Goal: Transaction & Acquisition: Register for event/course

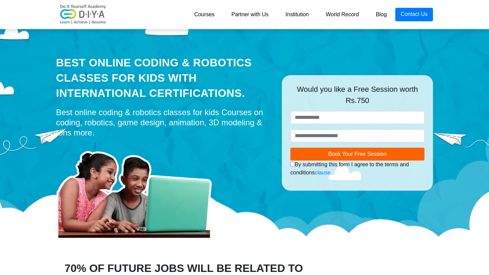
click at [201, 18] on link "Courses" at bounding box center [204, 15] width 37 height 14
click at [201, 14] on link "Courses" at bounding box center [204, 15] width 37 height 14
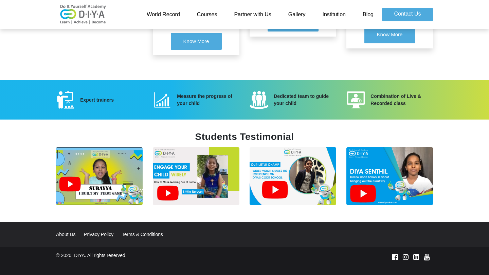
scroll to position [890, 0]
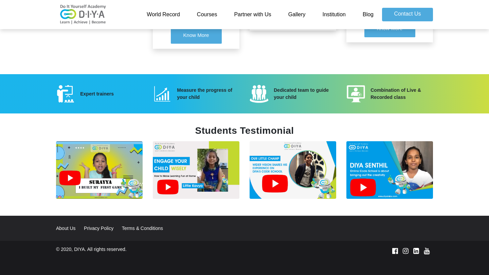
click at [364, 183] on img at bounding box center [389, 170] width 87 height 58
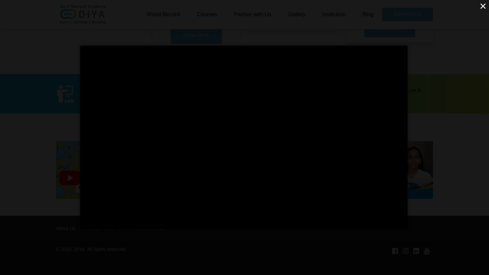
click at [486, 4] on button "×" at bounding box center [483, 6] width 12 height 12
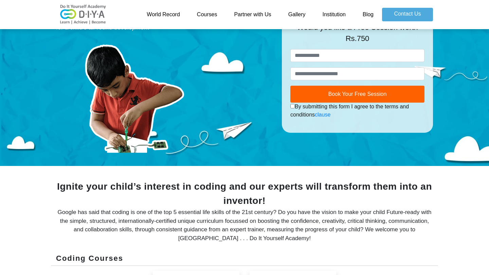
scroll to position [0, 0]
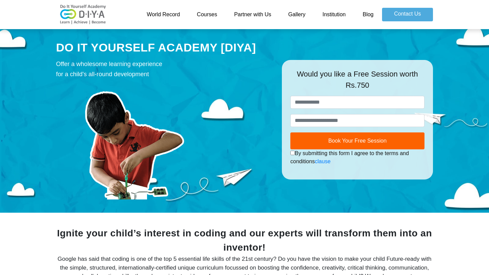
click at [297, 15] on link "Gallery" at bounding box center [297, 15] width 34 height 14
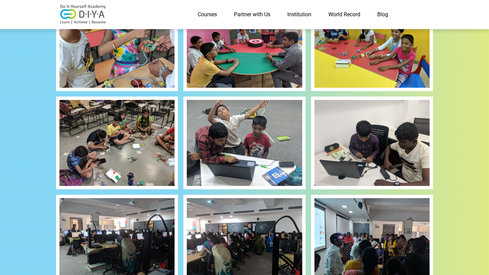
scroll to position [208, 0]
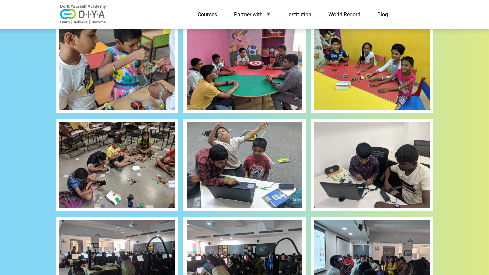
click at [119, 169] on img at bounding box center [116, 165] width 115 height 86
click at [209, 15] on link "Courses" at bounding box center [207, 15] width 36 height 14
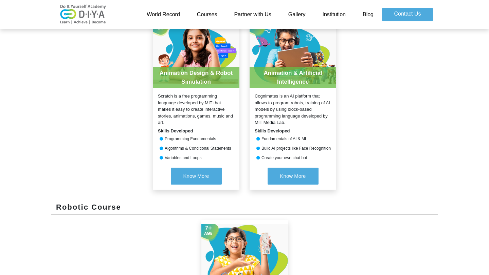
scroll to position [354, 0]
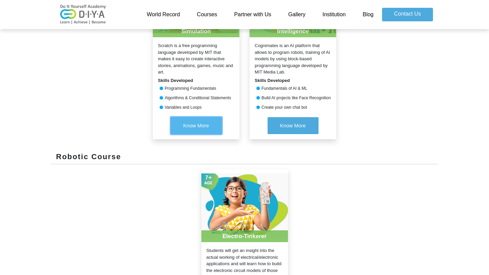
click at [190, 128] on span "Know More" at bounding box center [196, 126] width 26 height 6
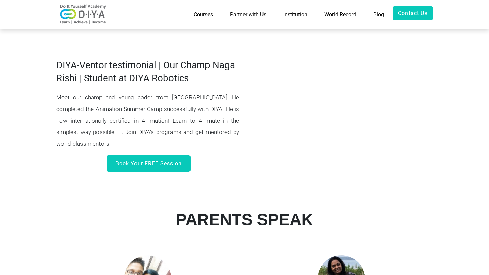
click at [204, 14] on link "Courses" at bounding box center [203, 14] width 36 height 16
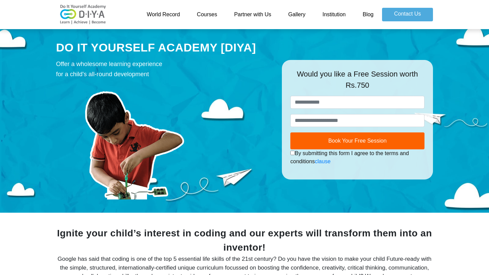
click at [328, 14] on link "Institution" at bounding box center [333, 15] width 40 height 14
click at [300, 14] on link "Gallery" at bounding box center [297, 15] width 34 height 14
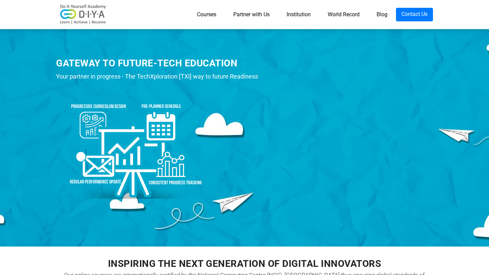
scroll to position [1, 0]
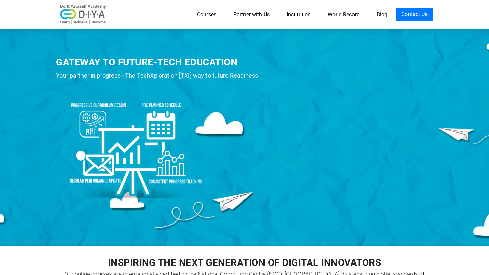
click at [288, 226] on div "GATEWAY TO FUTURE-TECH EDUCATION Your partner in progress - The TechXploration …" at bounding box center [244, 135] width 489 height 221
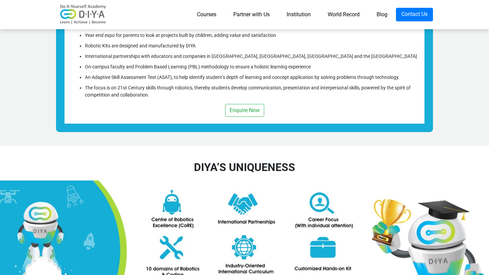
scroll to position [711, 0]
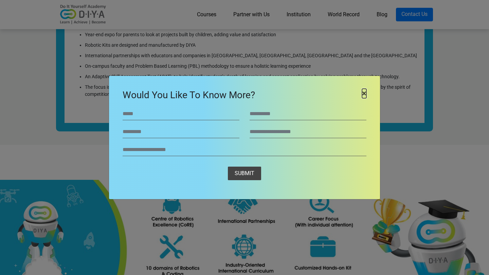
click at [362, 93] on span "×" at bounding box center [364, 93] width 4 height 9
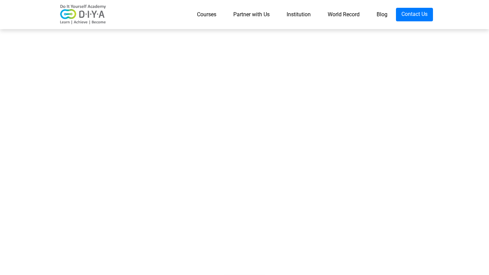
scroll to position [374, 0]
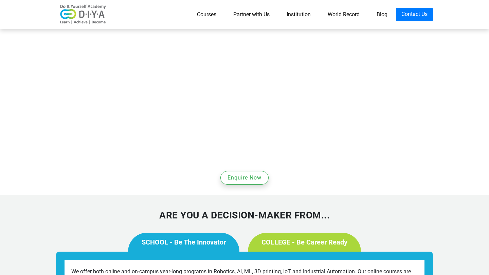
click at [271, 233] on link "COLLEGE - Be Career Ready" at bounding box center [304, 242] width 113 height 19
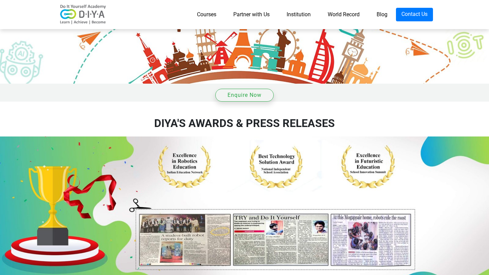
scroll to position [1402, 0]
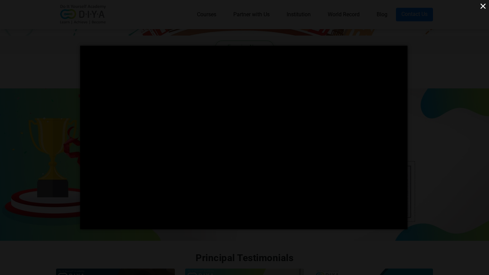
scroll to position [0, 0]
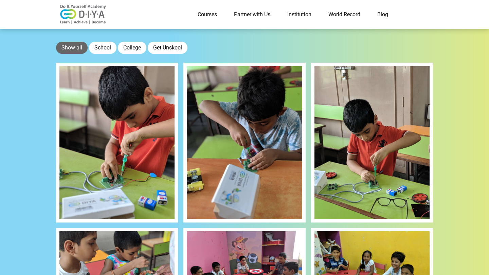
click at [250, 12] on link "Partner with Us" at bounding box center [251, 15] width 53 height 14
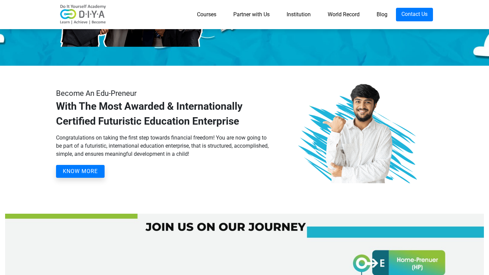
scroll to position [222, 0]
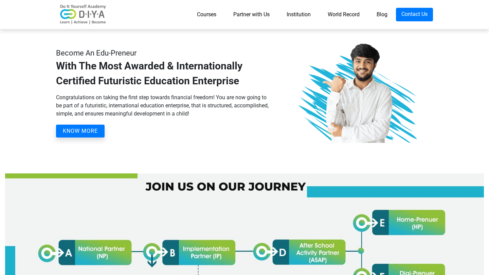
click at [85, 135] on button "KNOW MORE" at bounding box center [80, 131] width 49 height 13
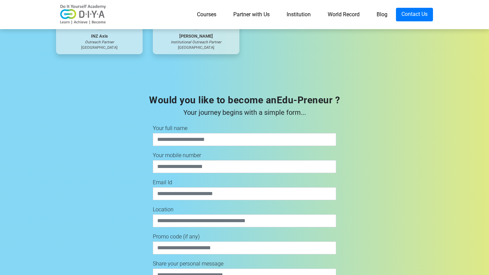
scroll to position [2292, 0]
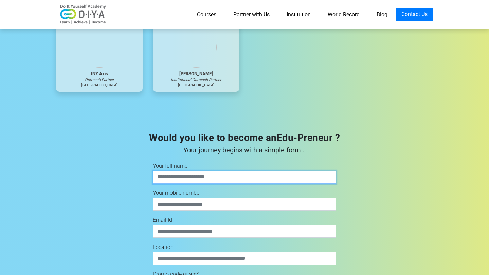
click at [176, 176] on input "text" at bounding box center [244, 177] width 183 height 13
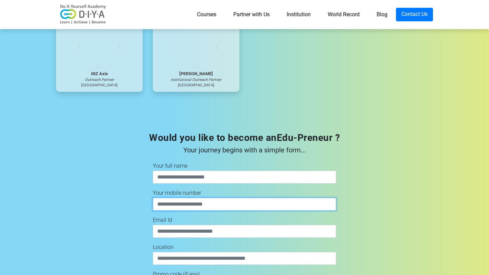
click at [159, 209] on input "number" at bounding box center [244, 204] width 183 height 13
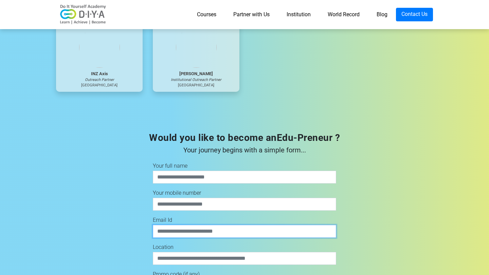
click at [160, 230] on input "text" at bounding box center [244, 231] width 183 height 13
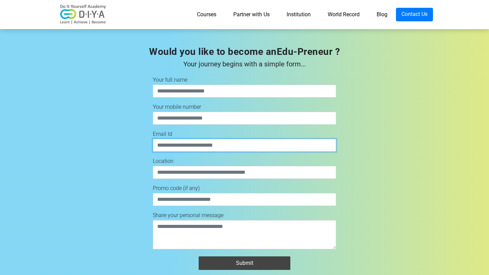
scroll to position [2379, 0]
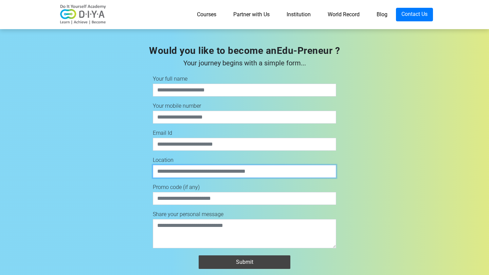
click at [184, 175] on input "text" at bounding box center [244, 171] width 183 height 13
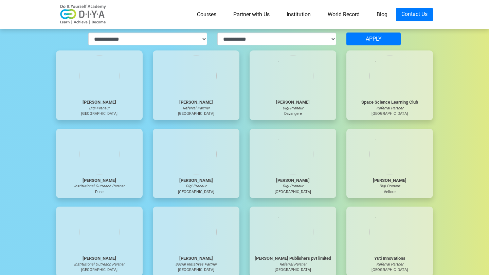
scroll to position [1950, 0]
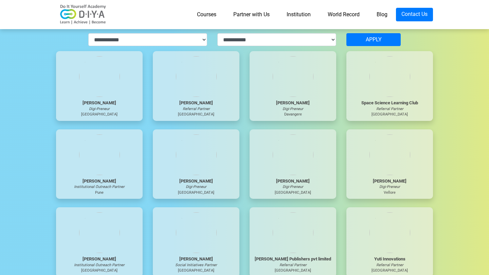
click at [299, 85] on img at bounding box center [292, 76] width 41 height 41
click at [84, 96] on div at bounding box center [99, 76] width 87 height 41
click at [89, 105] on div "Bhuvaneshwari Loganathan" at bounding box center [99, 103] width 87 height 7
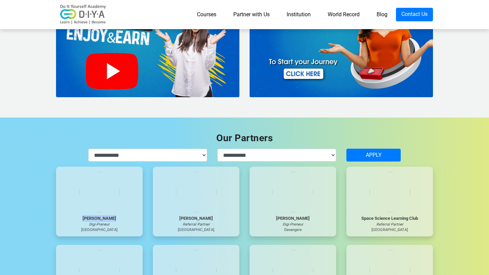
scroll to position [1834, 0]
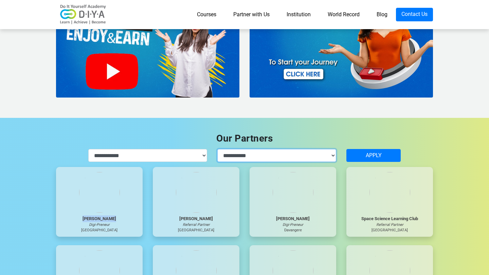
click at [320, 157] on select "**********" at bounding box center [276, 155] width 119 height 13
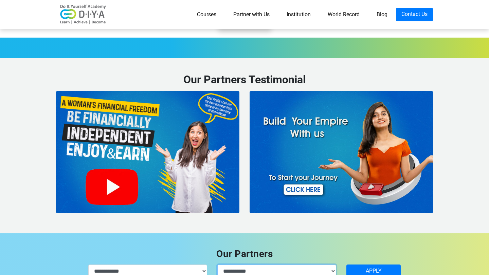
scroll to position [1718, 0]
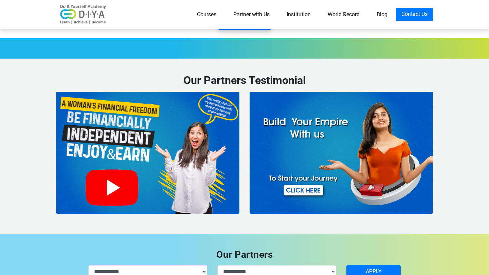
click at [122, 188] on img at bounding box center [147, 153] width 183 height 122
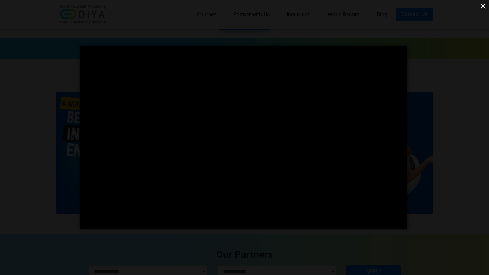
click at [482, 2] on button "×" at bounding box center [483, 6] width 12 height 12
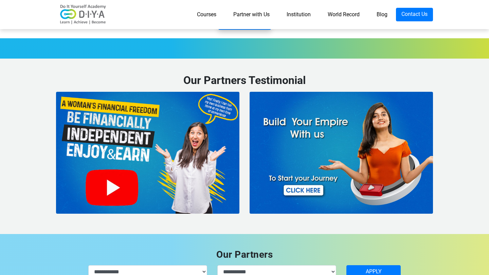
click at [115, 186] on img at bounding box center [147, 153] width 183 height 122
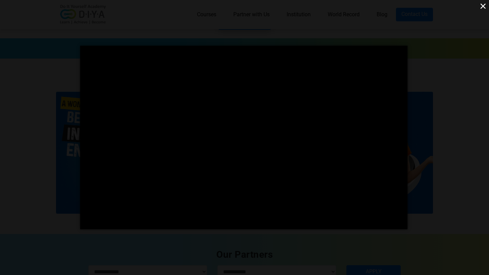
click at [485, 5] on button "×" at bounding box center [483, 6] width 12 height 12
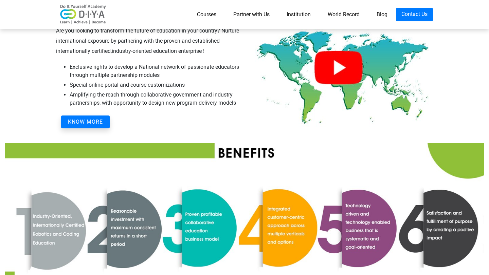
scroll to position [1334, 0]
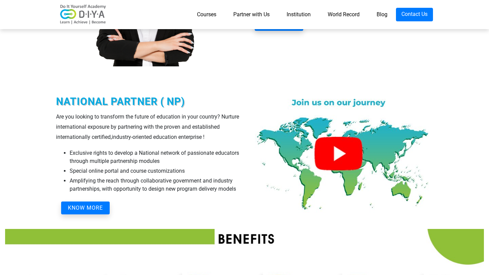
click at [345, 149] on img at bounding box center [340, 155] width 183 height 122
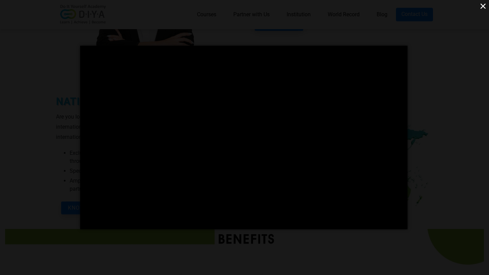
click at [487, 6] on button "×" at bounding box center [483, 6] width 12 height 12
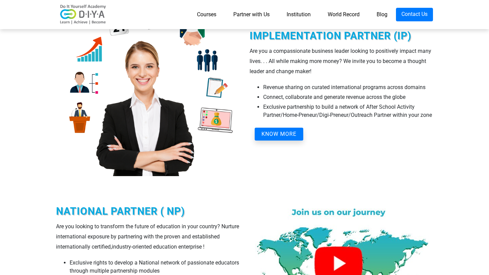
scroll to position [1183, 0]
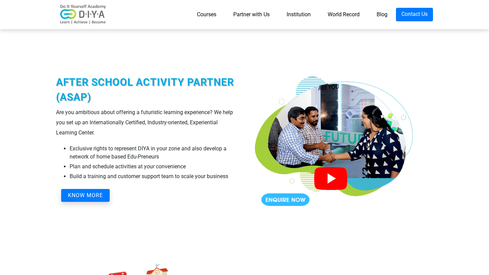
scroll to position [962, 0]
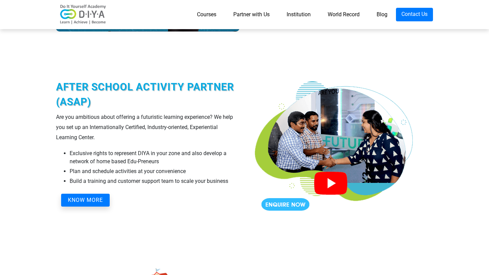
click at [334, 185] on img at bounding box center [334, 144] width 170 height 170
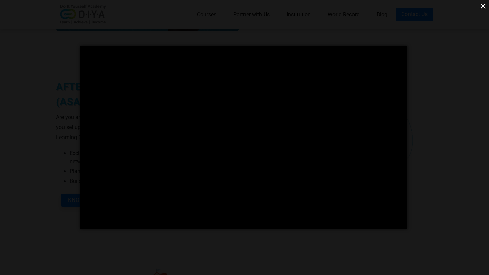
click at [483, 5] on button "×" at bounding box center [483, 6] width 12 height 12
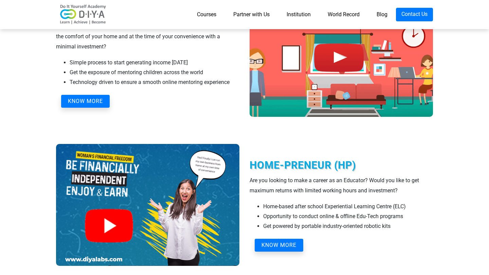
scroll to position [723, 0]
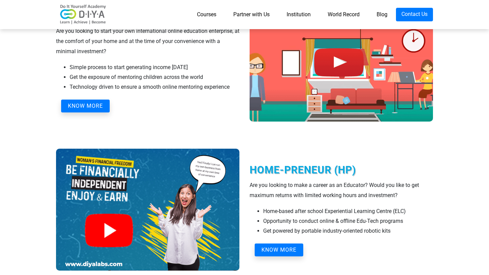
click at [106, 227] on img at bounding box center [147, 210] width 183 height 122
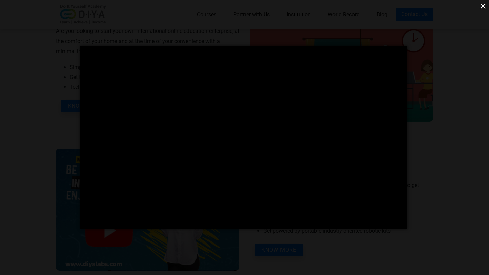
click at [485, 5] on button "×" at bounding box center [483, 6] width 12 height 12
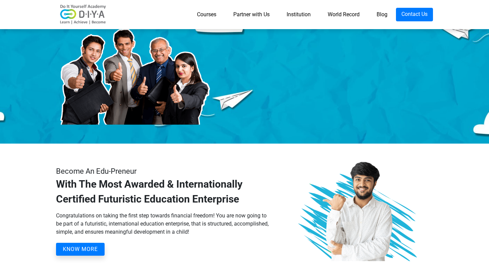
scroll to position [126, 0]
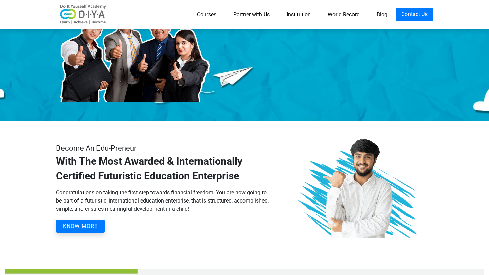
click at [89, 224] on button "KNOW MORE" at bounding box center [80, 226] width 49 height 13
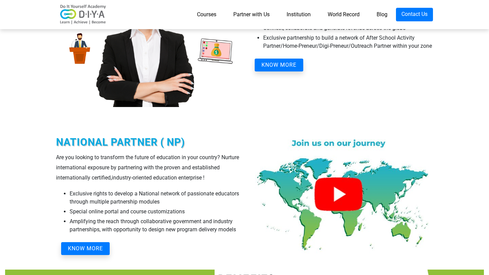
scroll to position [1324, 0]
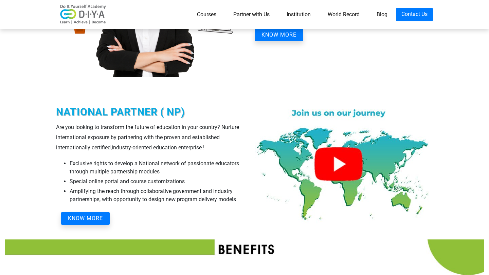
click at [341, 163] on img at bounding box center [340, 165] width 183 height 122
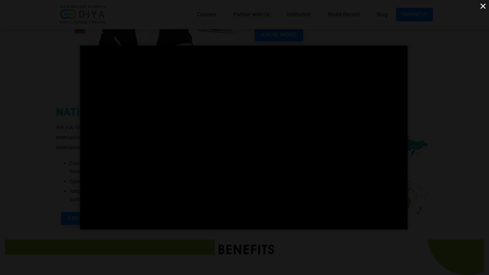
click at [486, 7] on button "×" at bounding box center [483, 6] width 12 height 12
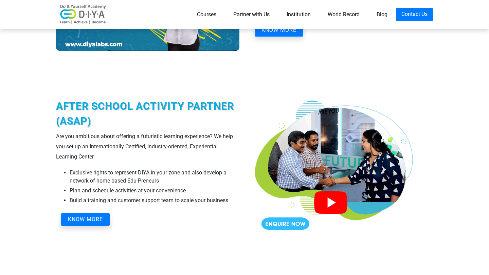
scroll to position [907, 0]
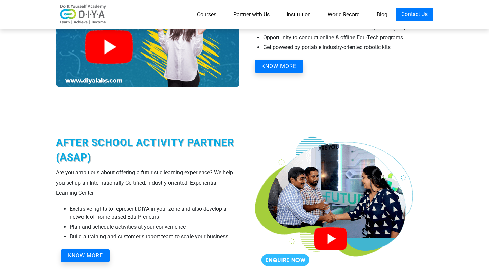
click at [328, 239] on img at bounding box center [334, 199] width 170 height 170
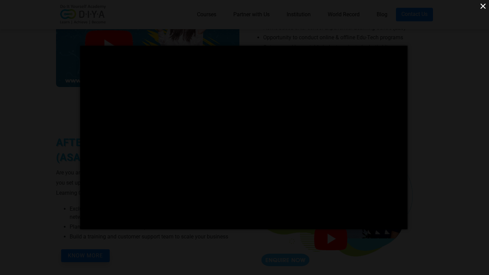
click at [484, 5] on button "×" at bounding box center [483, 6] width 12 height 12
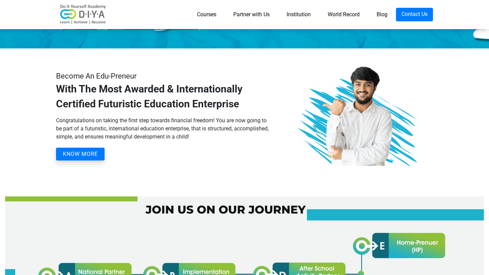
scroll to position [176, 0]
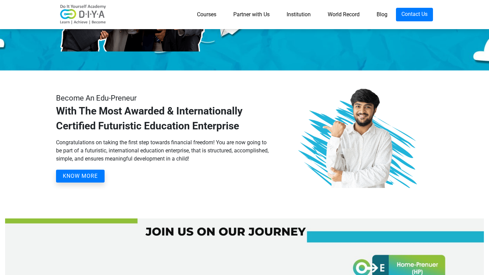
click at [70, 171] on button "KNOW MORE" at bounding box center [80, 176] width 49 height 13
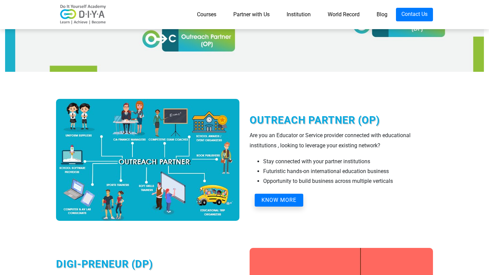
scroll to position [496, 0]
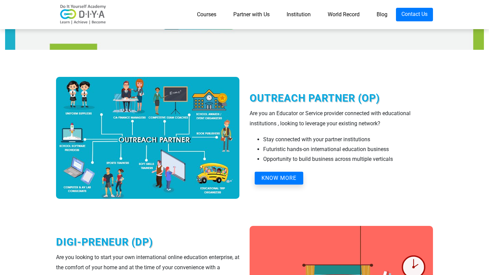
click at [289, 176] on button "KNOW MORE" at bounding box center [278, 178] width 49 height 13
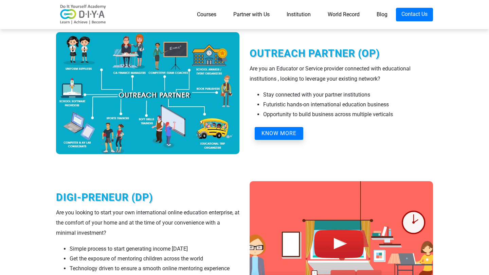
scroll to position [682, 0]
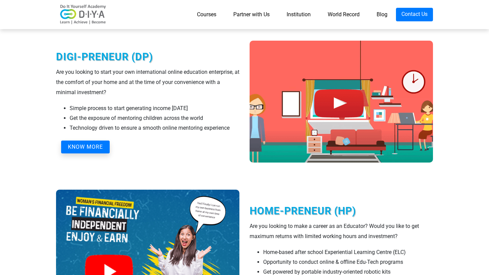
click at [94, 149] on button "KNOW MORE" at bounding box center [85, 147] width 49 height 13
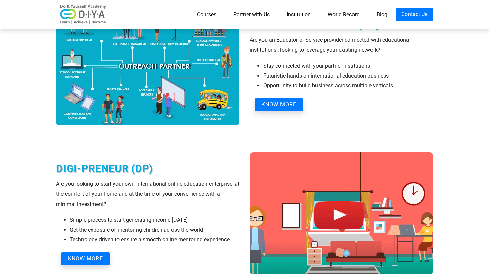
scroll to position [551, 0]
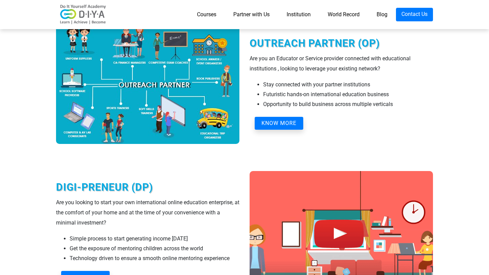
click at [338, 234] on img at bounding box center [340, 232] width 183 height 122
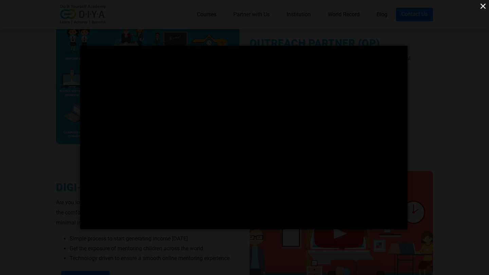
click at [484, 8] on button "×" at bounding box center [483, 6] width 12 height 12
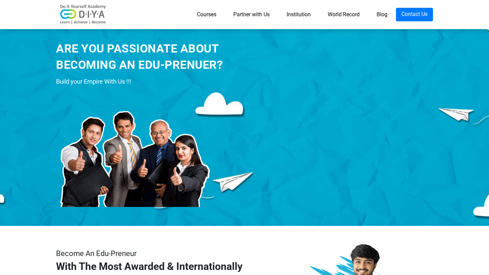
scroll to position [0, 0]
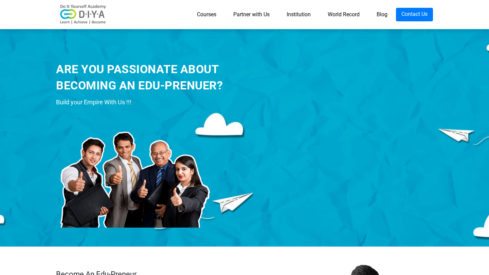
click at [353, 11] on link "World Record" at bounding box center [343, 15] width 49 height 14
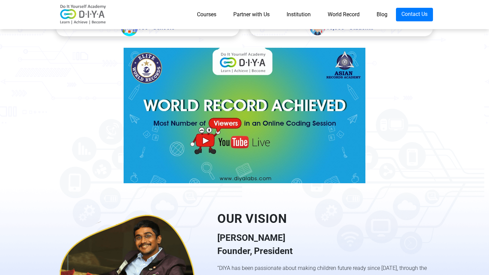
scroll to position [322, 0]
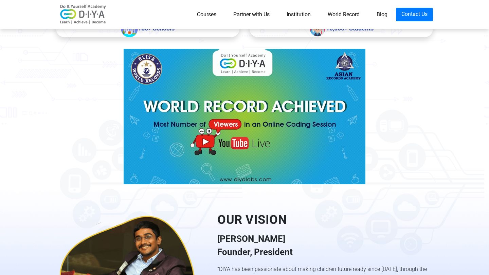
click at [206, 138] on img at bounding box center [243, 117] width 241 height 136
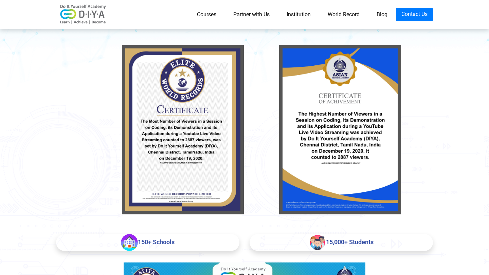
scroll to position [108, 0]
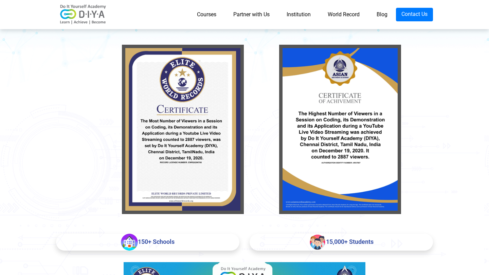
click at [131, 247] on img at bounding box center [129, 242] width 17 height 17
click at [347, 244] on div "15,000+ Students" at bounding box center [340, 242] width 183 height 17
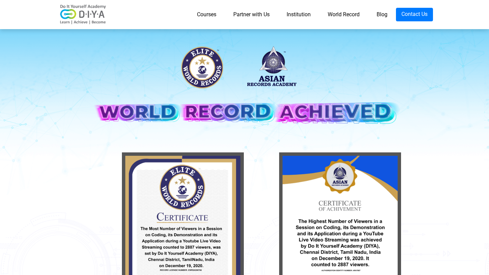
click at [208, 13] on link "Courses" at bounding box center [206, 15] width 36 height 14
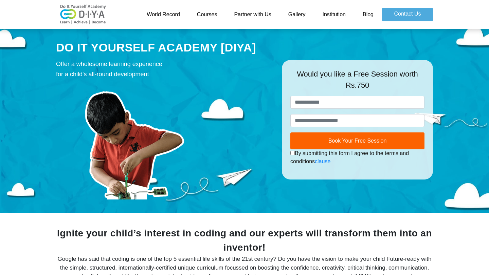
click at [259, 15] on link "Partner with Us" at bounding box center [252, 15] width 54 height 14
click at [211, 13] on link "Courses" at bounding box center [206, 15] width 37 height 14
